Goal: Task Accomplishment & Management: Use online tool/utility

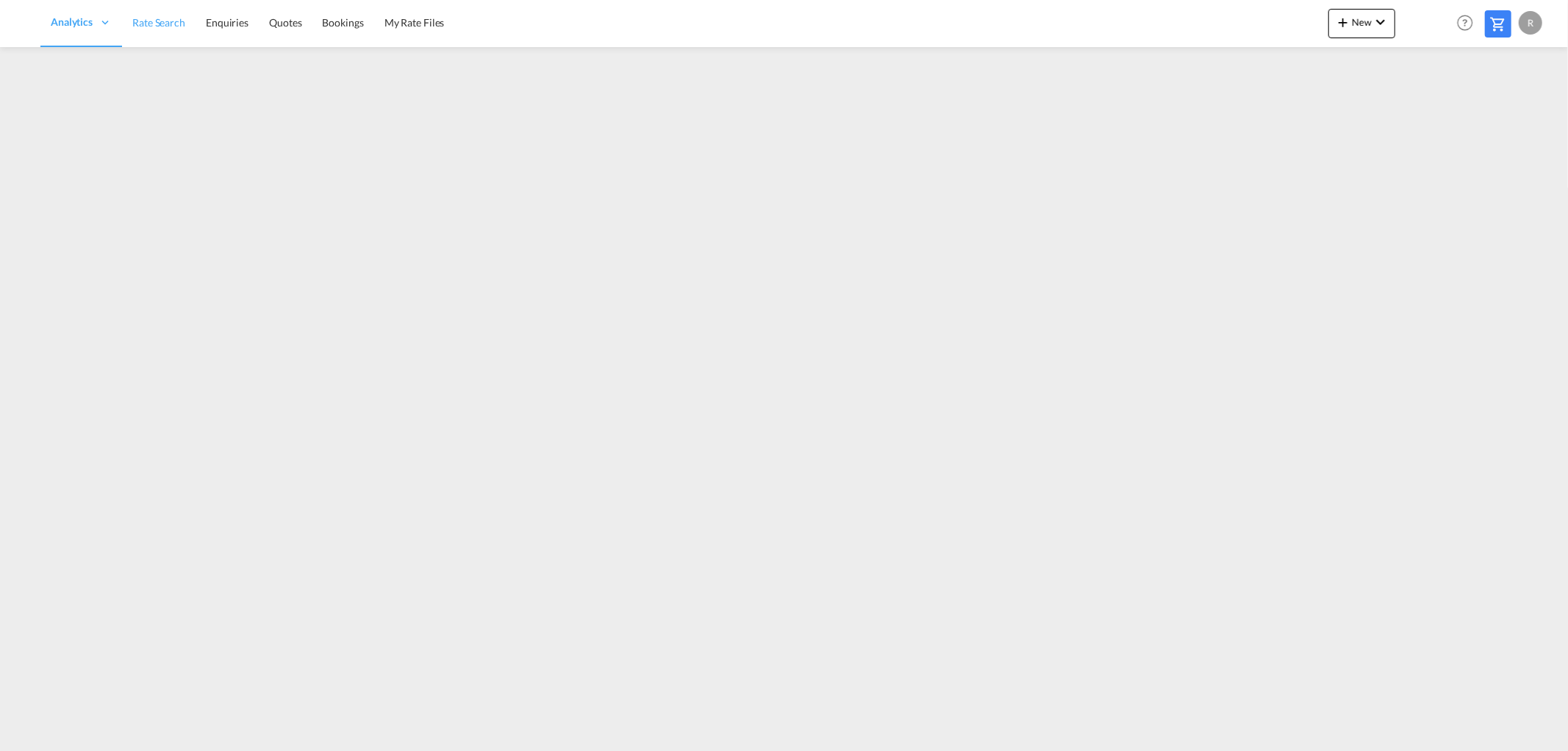
click at [155, 15] on span "Rate Search" at bounding box center [159, 22] width 53 height 14
click at [159, 22] on link "Rate Search" at bounding box center [192, 23] width 74 height 48
click at [199, 21] on span "Rate Search" at bounding box center [192, 22] width 54 height 13
click at [158, 23] on span "Rate Search" at bounding box center [159, 22] width 53 height 13
click at [202, 26] on span "Rate Search" at bounding box center [192, 22] width 54 height 13
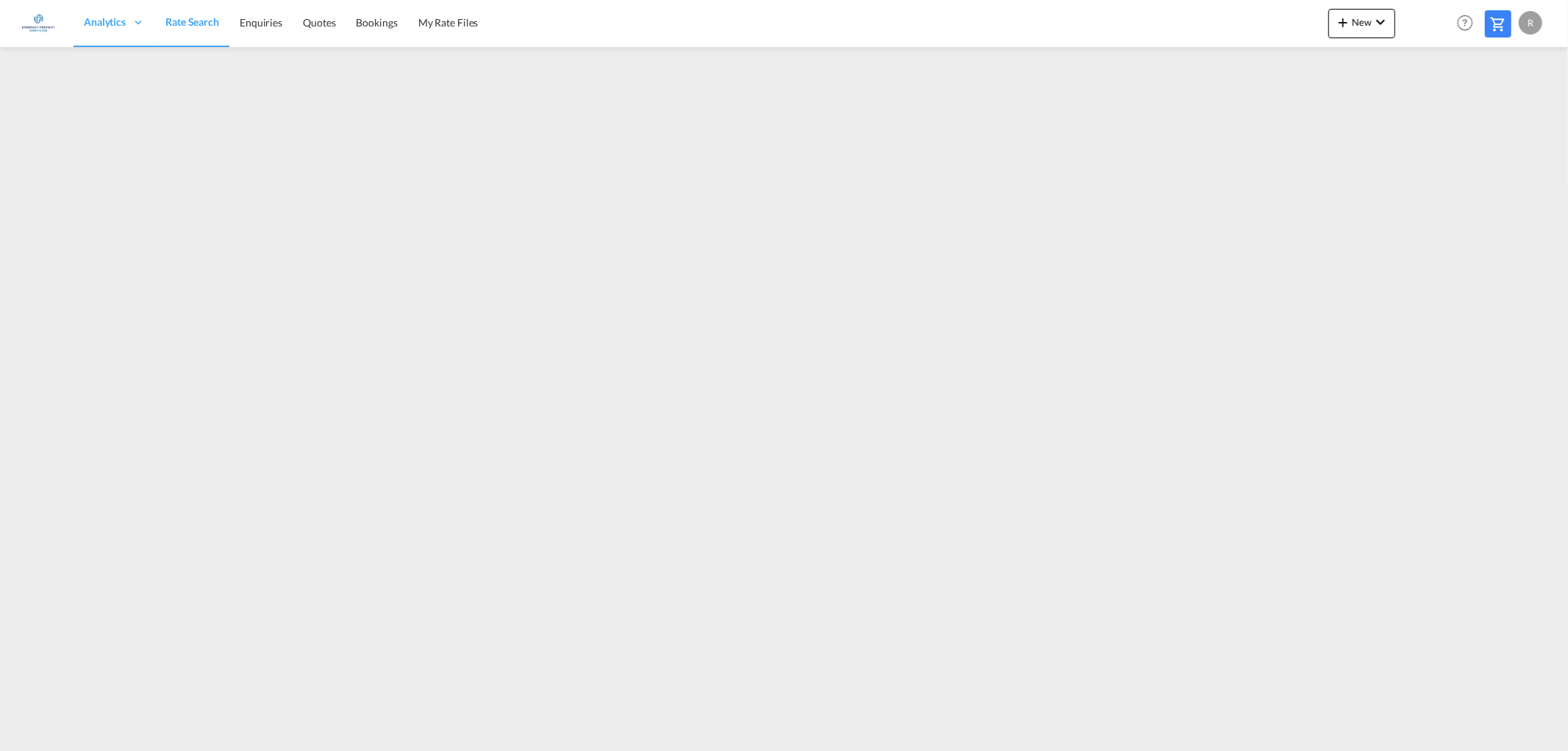
click at [197, 22] on span "Rate Search" at bounding box center [192, 22] width 54 height 13
click at [194, 22] on span "Rate Search" at bounding box center [192, 22] width 53 height 13
click at [215, 20] on span "Rate Search" at bounding box center [192, 22] width 53 height 13
click at [165, 23] on span "Rate Search" at bounding box center [159, 22] width 53 height 13
